Goal: Transaction & Acquisition: Purchase product/service

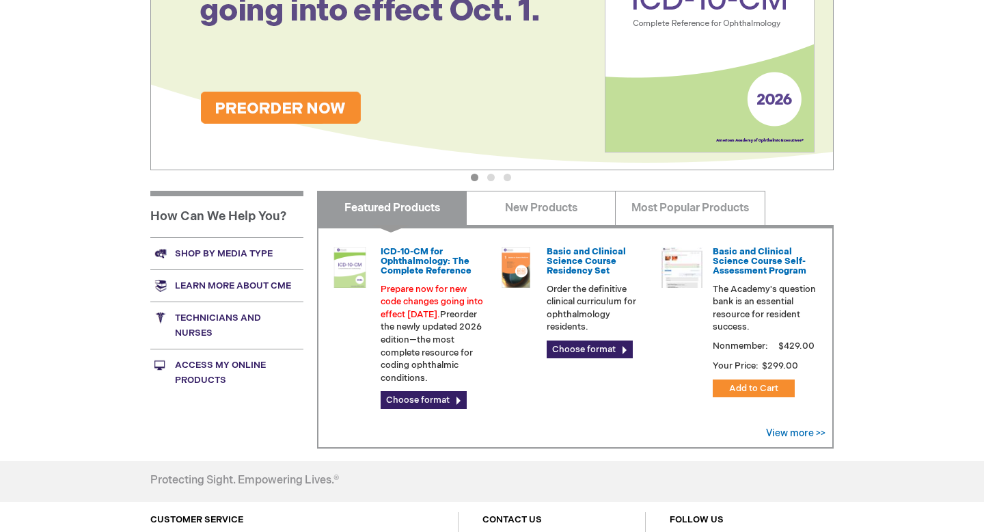
scroll to position [301, 0]
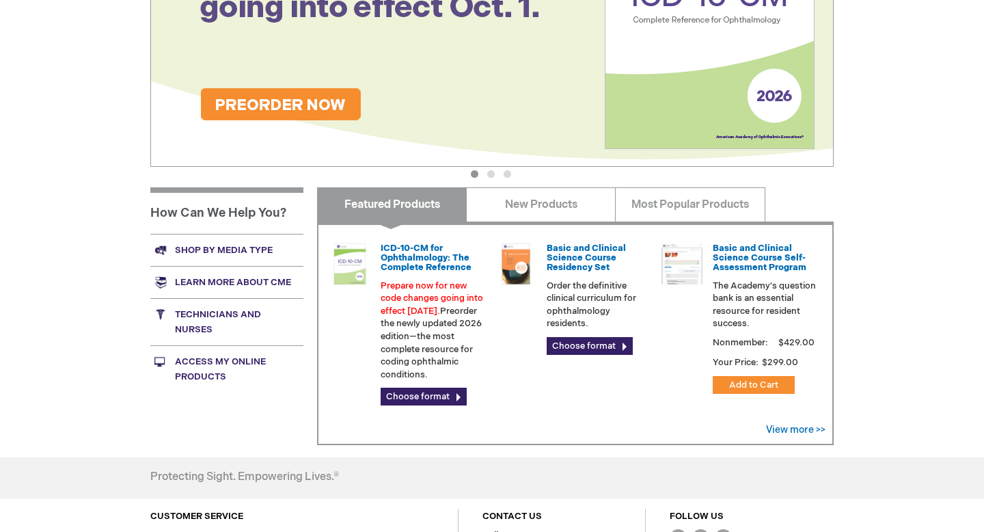
click at [222, 357] on link "Access My Online Products" at bounding box center [226, 368] width 153 height 47
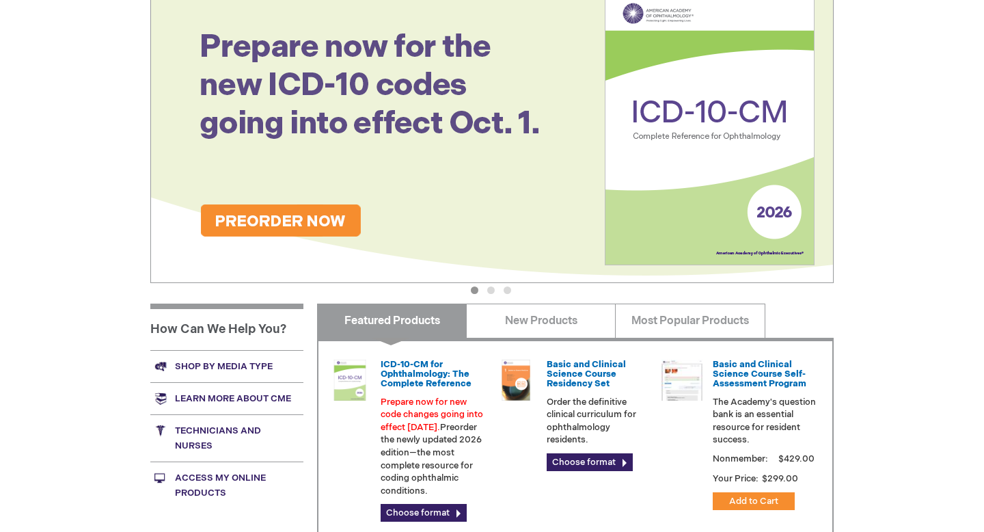
scroll to position [352, 0]
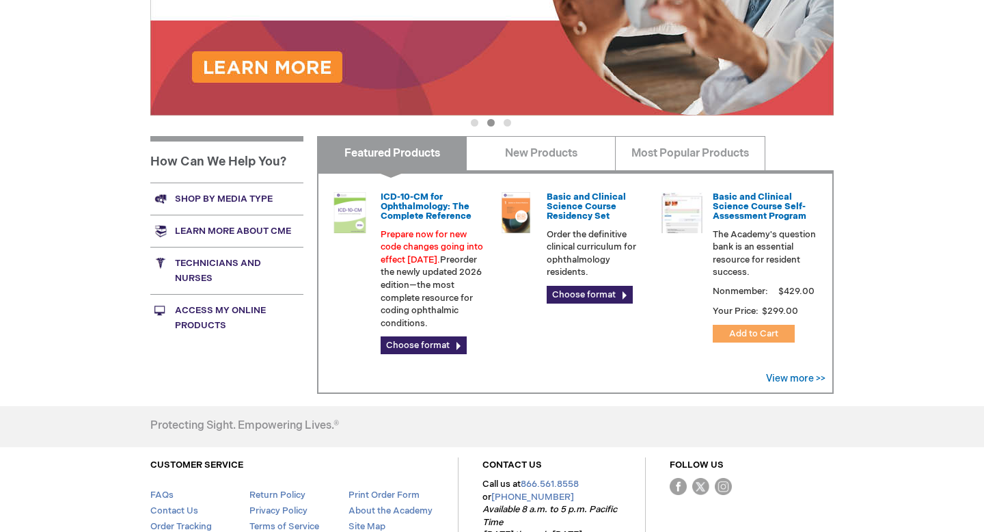
click at [729, 331] on span "Add to Cart" at bounding box center [753, 333] width 49 height 11
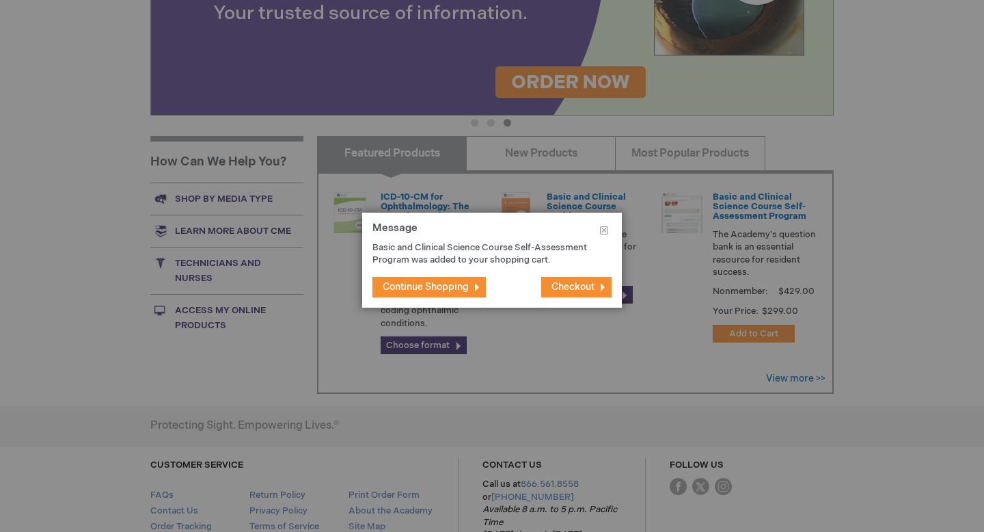
click at [452, 283] on span "Continue Shopping" at bounding box center [426, 287] width 86 height 12
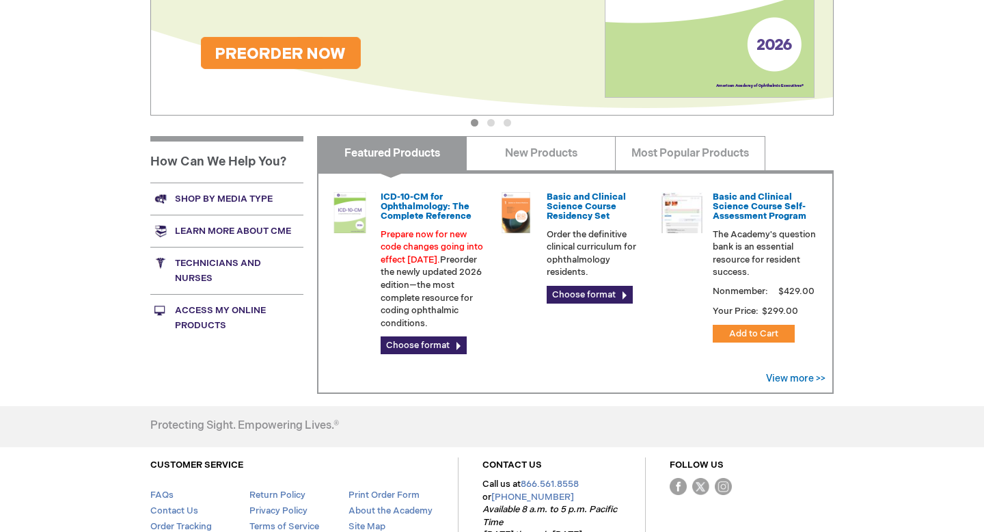
click at [227, 306] on link "Access My Online Products" at bounding box center [226, 317] width 153 height 47
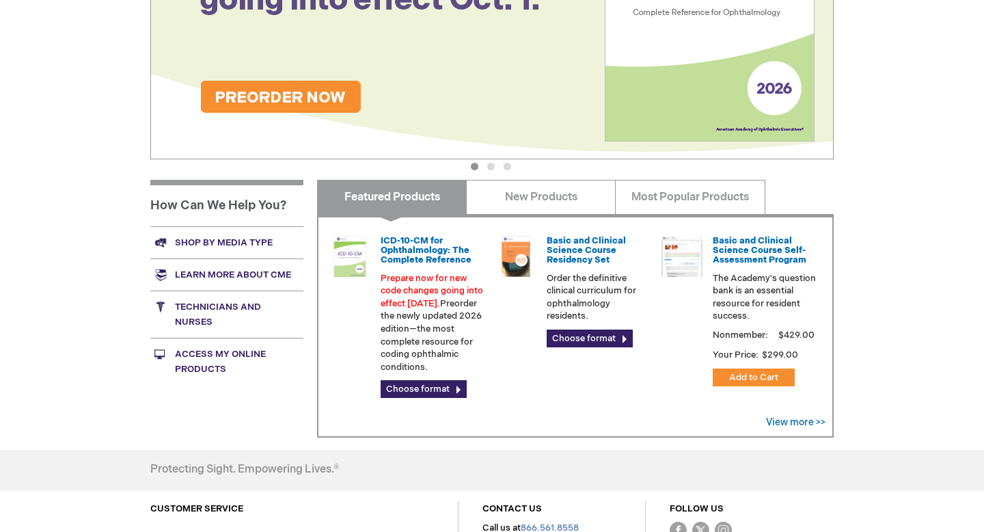
scroll to position [443, 0]
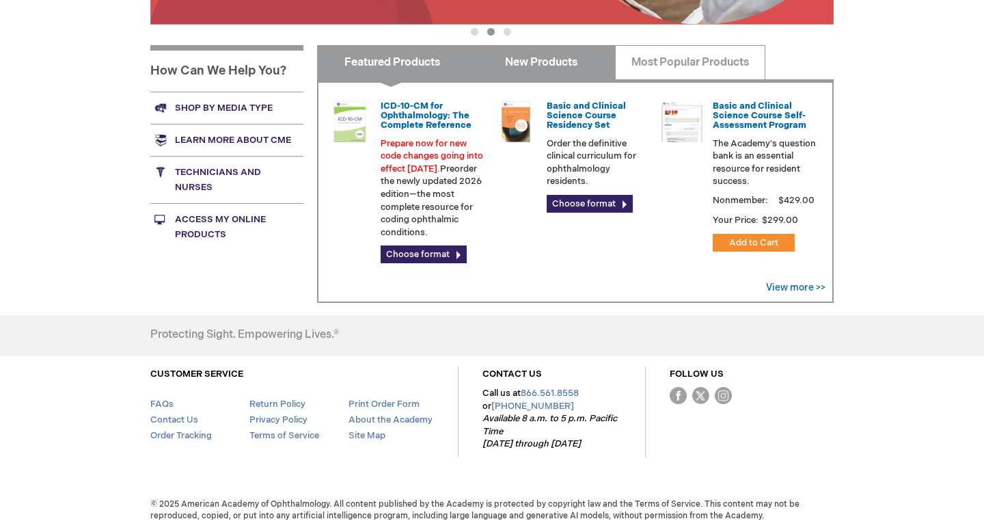
click at [532, 70] on link "New Products" at bounding box center [541, 62] width 150 height 34
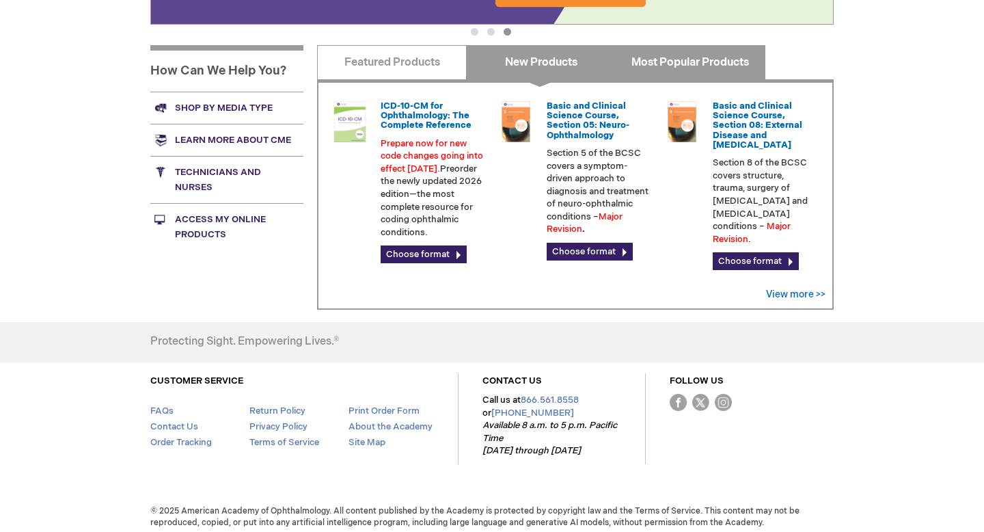
click at [685, 67] on link "Most Popular Products" at bounding box center [690, 62] width 150 height 34
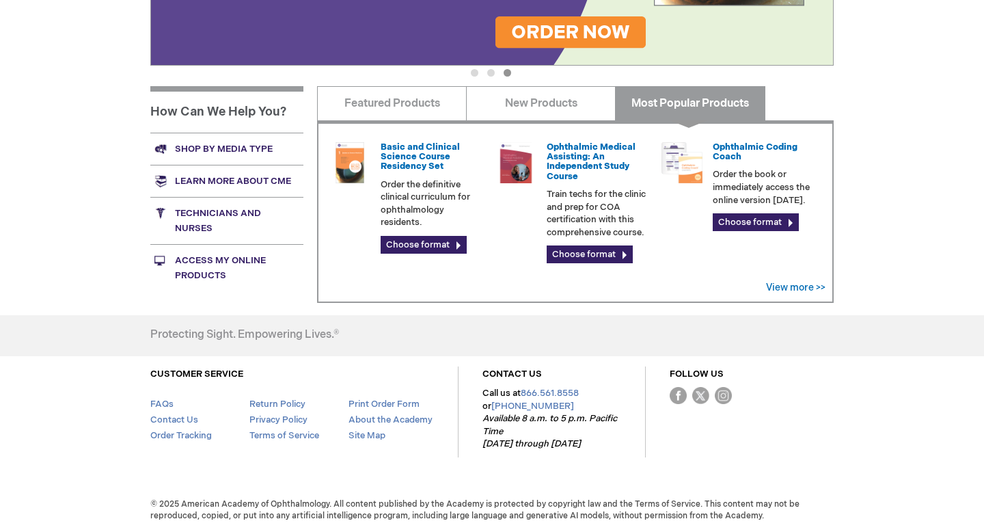
click at [197, 274] on link "Access My Online Products" at bounding box center [226, 267] width 153 height 47
